Goal: Task Accomplishment & Management: Use online tool/utility

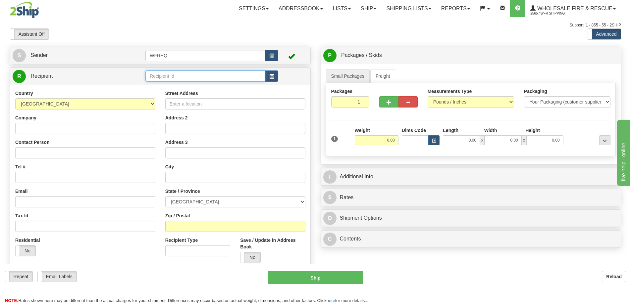
click at [172, 80] on input "text" at bounding box center [205, 76] width 120 height 11
type input "T&I2370\"
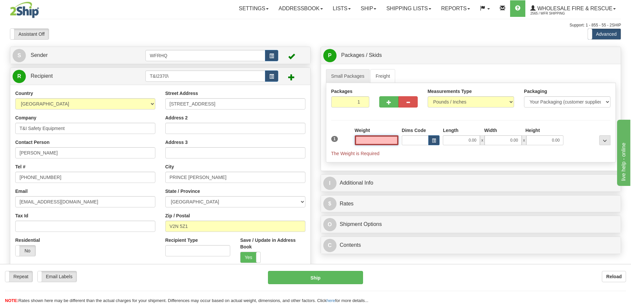
click at [373, 140] on input "text" at bounding box center [377, 140] width 44 height 10
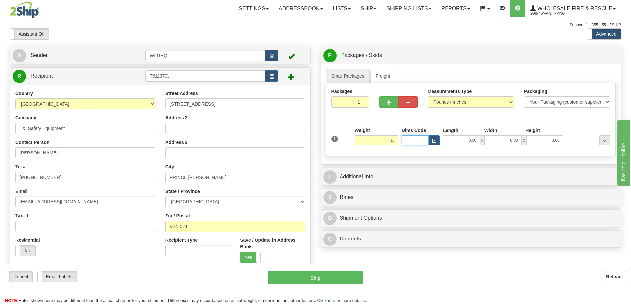
type input "17.00"
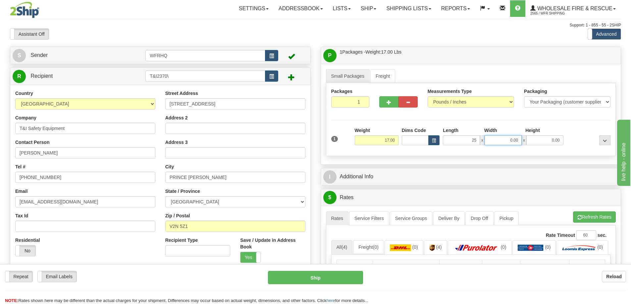
type input "25.00"
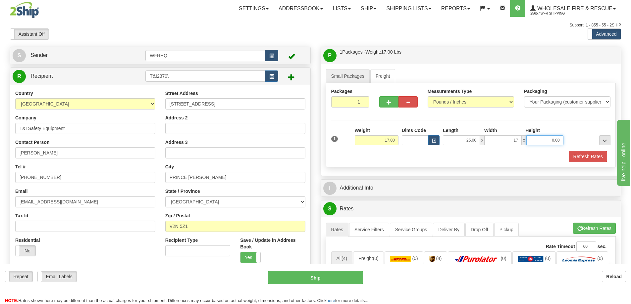
type input "17.00"
type input "13.00"
click at [584, 165] on div "Packages 1 1 Measurements Type" at bounding box center [471, 125] width 290 height 84
click at [587, 160] on button "Refresh Rates" at bounding box center [588, 156] width 38 height 11
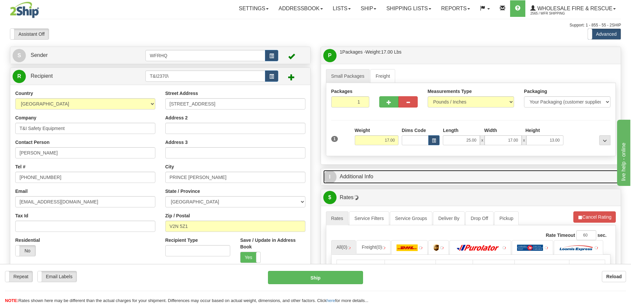
click at [451, 173] on link "I Additional Info" at bounding box center [470, 177] width 295 height 14
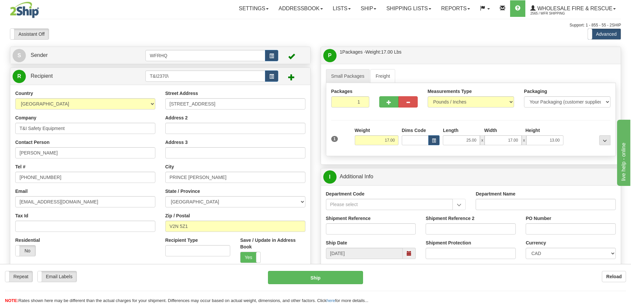
click at [359, 223] on div "Shipment Reference" at bounding box center [371, 225] width 90 height 20
click at [355, 233] on input "Shipment Reference" at bounding box center [371, 228] width 90 height 11
type input "S46161-30536"
type input "NLVFD"
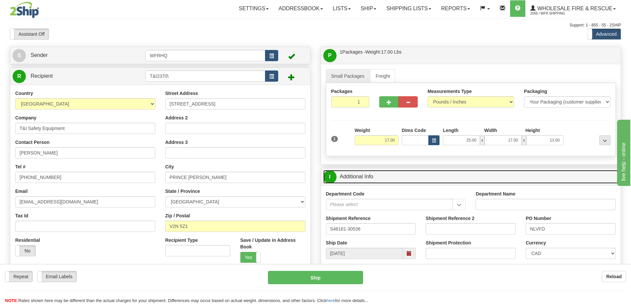
click at [424, 183] on link "I Additional Info" at bounding box center [470, 177] width 295 height 14
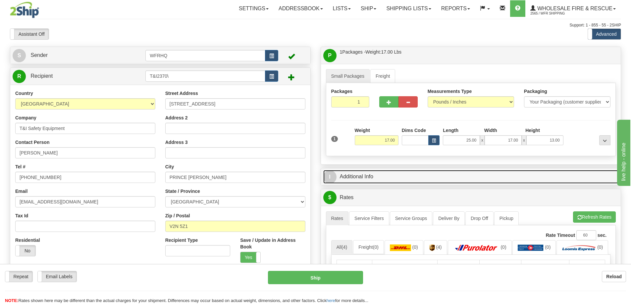
click at [399, 176] on link "I Additional Info" at bounding box center [470, 177] width 295 height 14
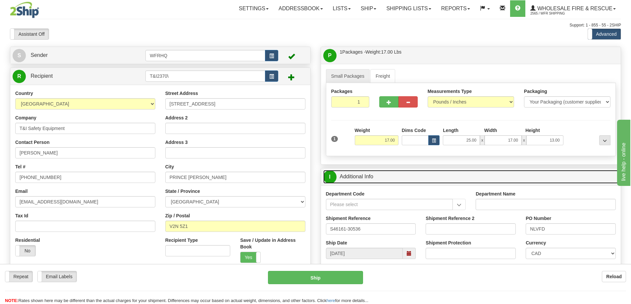
click at [411, 252] on span at bounding box center [409, 253] width 5 height 5
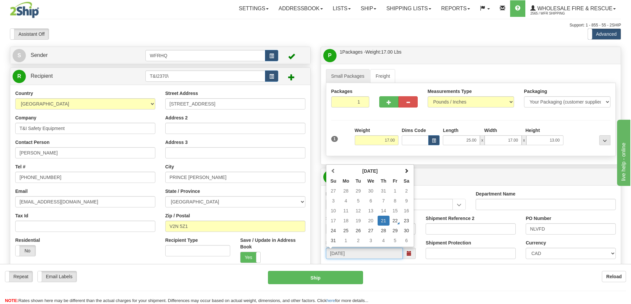
click at [393, 219] on td "22" at bounding box center [394, 221] width 11 height 10
type input "[DATE]"
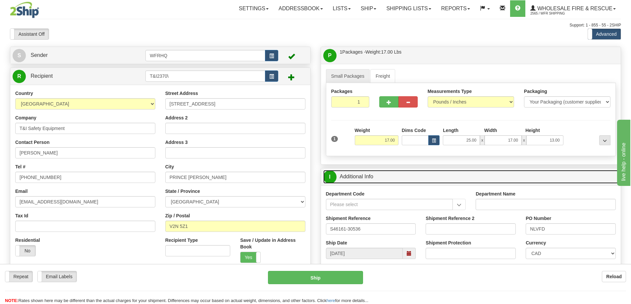
click at [386, 173] on link "I Additional Info" at bounding box center [470, 177] width 295 height 14
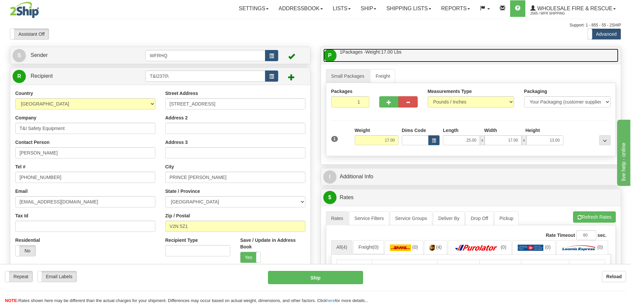
click at [409, 55] on link "P Packages / Skids 1 Packages - Weight: 17.00 Lbs 1 Skids - Weight: NaN Lbs" at bounding box center [470, 56] width 295 height 14
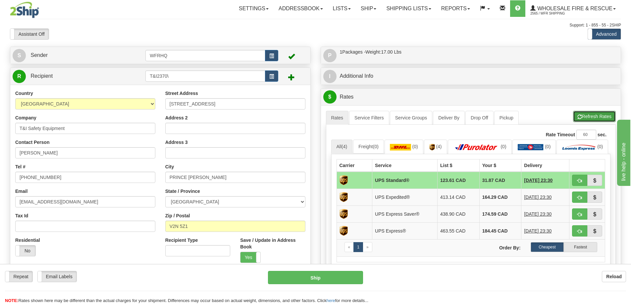
click at [581, 115] on button "Refresh Rates" at bounding box center [594, 116] width 43 height 11
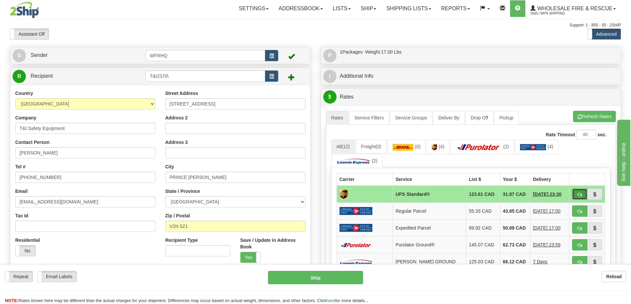
click at [582, 196] on button "button" at bounding box center [579, 194] width 15 height 11
type input "11"
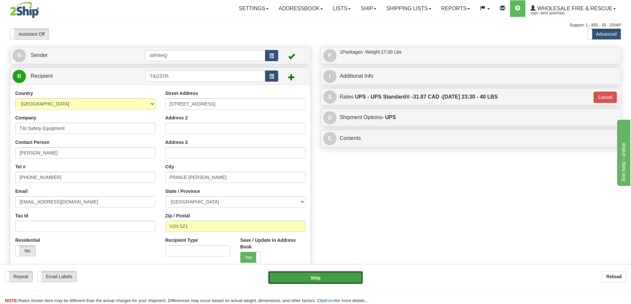
click at [333, 280] on button "Ship" at bounding box center [315, 277] width 95 height 13
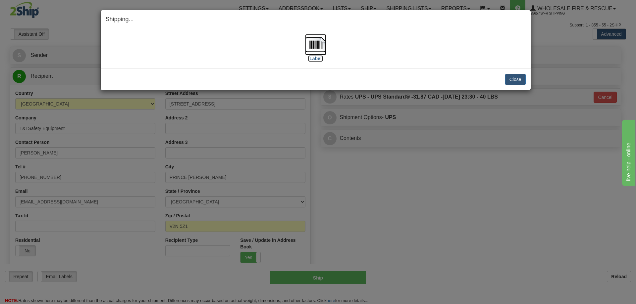
click at [313, 48] on img at bounding box center [315, 44] width 21 height 21
